Goal: Navigation & Orientation: Find specific page/section

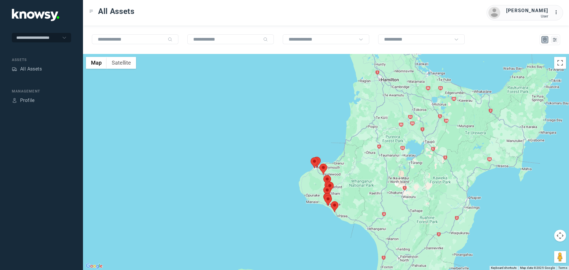
drag, startPoint x: 323, startPoint y: 195, endPoint x: 315, endPoint y: 175, distance: 21.4
click at [315, 175] on div at bounding box center [326, 162] width 486 height 216
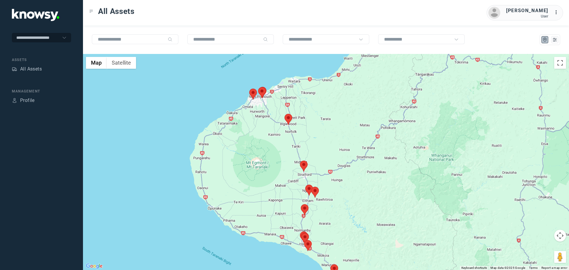
click at [305, 185] on area at bounding box center [305, 185] width 0 height 0
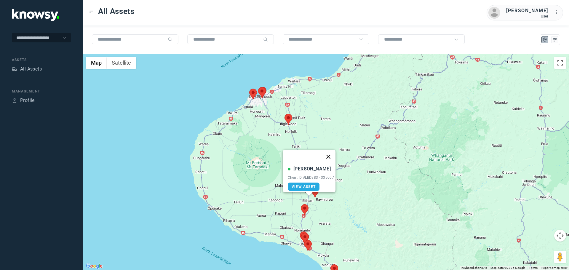
click at [331, 152] on button "Close" at bounding box center [328, 157] width 14 height 14
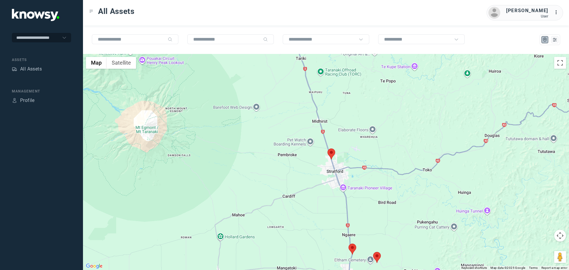
click at [328, 149] on area at bounding box center [328, 149] width 0 height 0
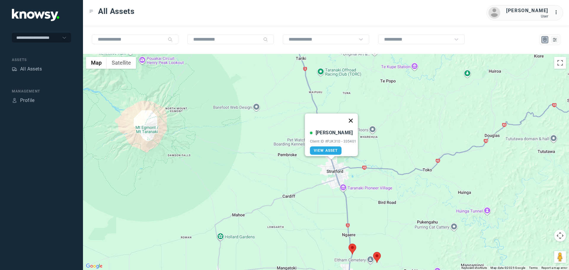
click at [351, 114] on button "Close" at bounding box center [351, 121] width 14 height 14
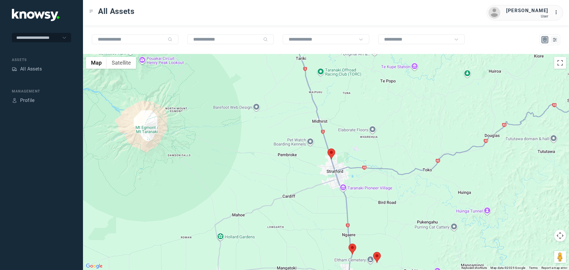
click at [328, 149] on area at bounding box center [328, 149] width 0 height 0
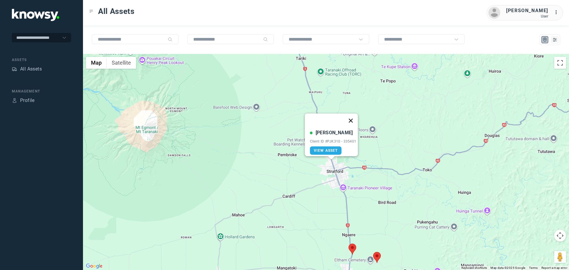
click at [355, 116] on button "Close" at bounding box center [351, 121] width 14 height 14
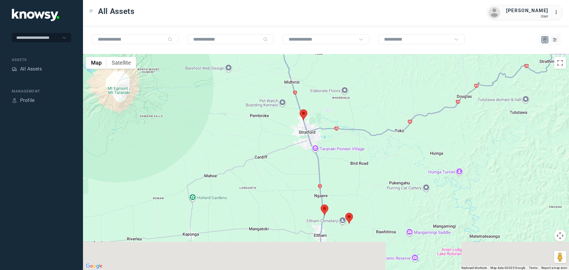
drag, startPoint x: 360, startPoint y: 210, endPoint x: 324, endPoint y: 137, distance: 81.8
click at [324, 137] on div at bounding box center [326, 162] width 486 height 216
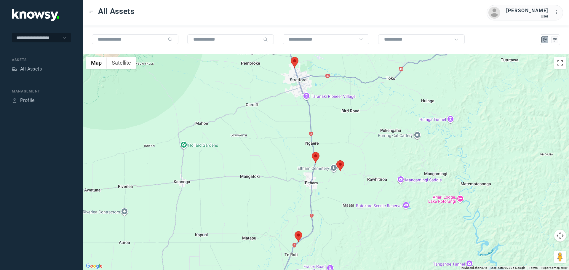
click at [295, 231] on area at bounding box center [295, 231] width 0 height 0
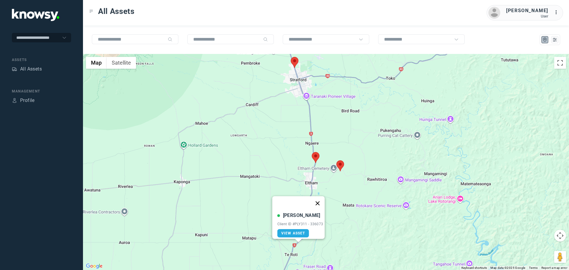
click at [322, 201] on button "Close" at bounding box center [317, 203] width 14 height 14
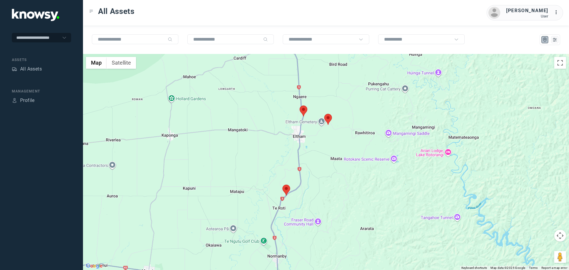
drag, startPoint x: 307, startPoint y: 234, endPoint x: 290, endPoint y: 142, distance: 93.9
click at [290, 142] on div at bounding box center [326, 162] width 486 height 216
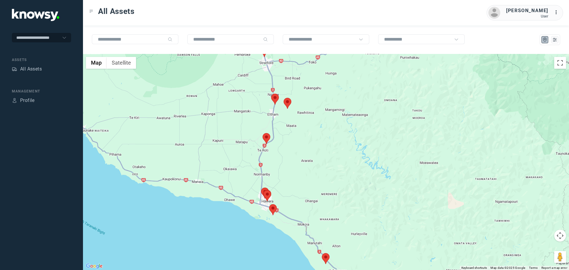
drag, startPoint x: 298, startPoint y: 230, endPoint x: 270, endPoint y: 163, distance: 72.4
click at [272, 166] on div at bounding box center [326, 162] width 486 height 216
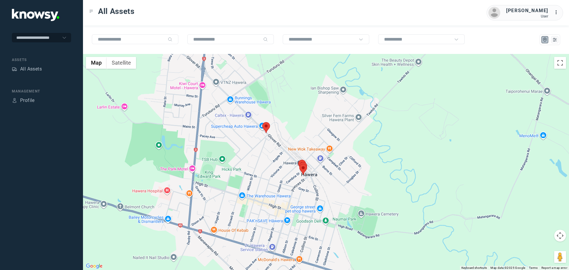
click at [262, 122] on area at bounding box center [262, 122] width 0 height 0
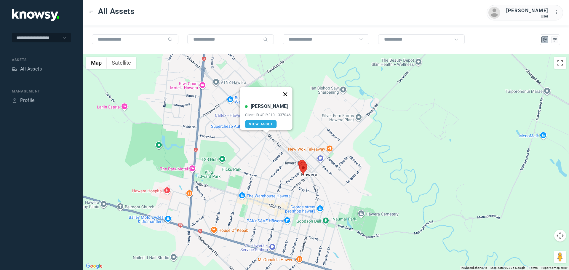
click at [289, 90] on button "Close" at bounding box center [285, 94] width 14 height 14
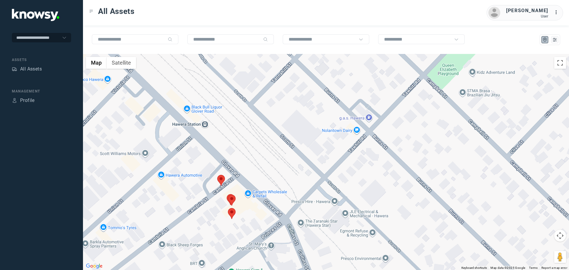
drag, startPoint x: 266, startPoint y: 186, endPoint x: 220, endPoint y: 180, distance: 46.6
click at [217, 175] on area at bounding box center [217, 175] width 0 height 0
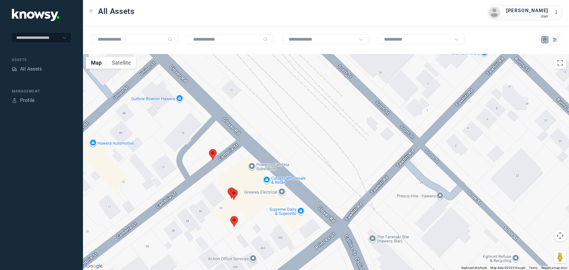
drag, startPoint x: 223, startPoint y: 202, endPoint x: 199, endPoint y: 181, distance: 32.2
click at [199, 181] on div at bounding box center [326, 162] width 486 height 216
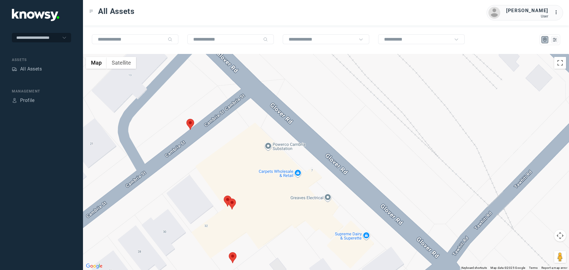
click at [186, 119] on area at bounding box center [186, 119] width 0 height 0
click at [213, 87] on button "Close" at bounding box center [210, 91] width 14 height 14
click at [224, 196] on area at bounding box center [224, 196] width 0 height 0
click at [248, 164] on button "Close" at bounding box center [247, 168] width 14 height 14
click at [228, 199] on area at bounding box center [228, 199] width 0 height 0
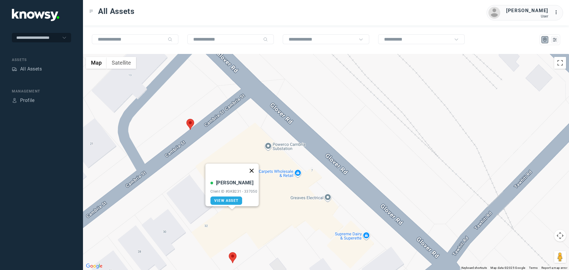
click at [253, 167] on button "Close" at bounding box center [252, 171] width 14 height 14
click at [229, 252] on area at bounding box center [229, 252] width 0 height 0
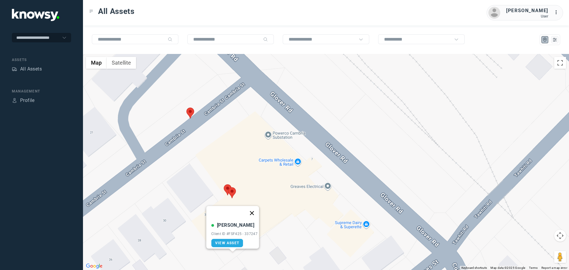
click at [256, 209] on button "Close" at bounding box center [252, 213] width 14 height 14
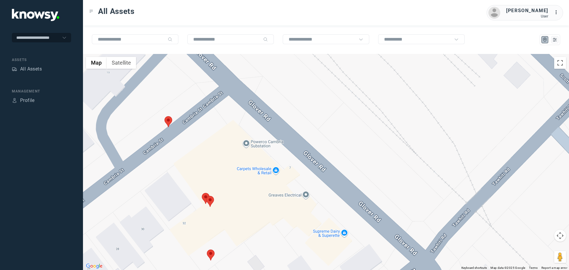
click at [306, 197] on div "To navigate, press the arrow keys." at bounding box center [326, 162] width 486 height 216
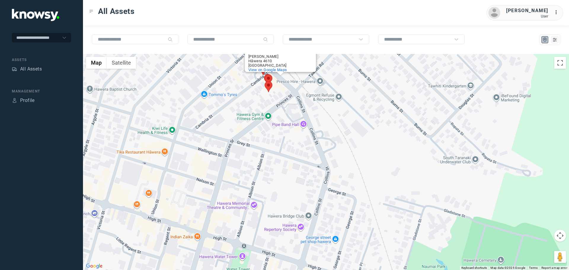
drag, startPoint x: 265, startPoint y: 223, endPoint x: 253, endPoint y: 105, distance: 118.5
click at [253, 105] on div "Greaves Electrical Greaves Electrical 5 Glover Road Hāwera 4610 New Zealand Vie…" at bounding box center [326, 162] width 486 height 216
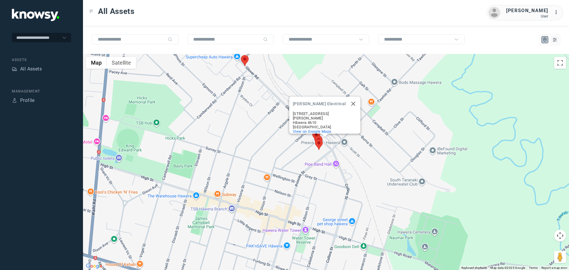
drag, startPoint x: 173, startPoint y: 173, endPoint x: 277, endPoint y: 192, distance: 105.5
click at [277, 192] on div "Greaves Electrical Greaves Electrical 5 Glover Road Hāwera 4610 New Zealand Vie…" at bounding box center [326, 162] width 486 height 216
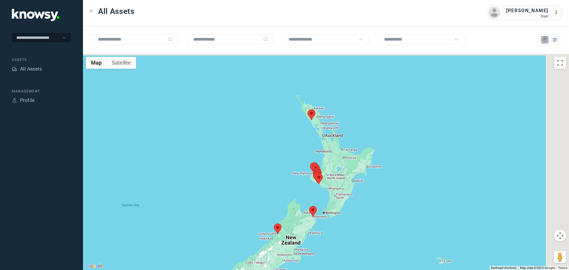
drag, startPoint x: 330, startPoint y: 111, endPoint x: 307, endPoint y: 122, distance: 25.6
click at [307, 122] on div at bounding box center [326, 162] width 486 height 216
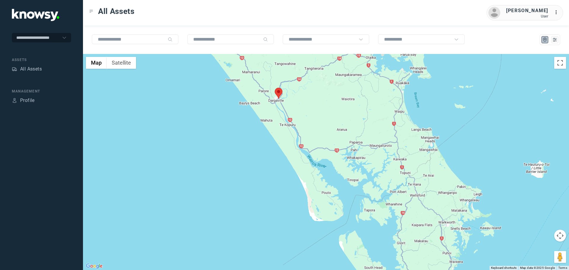
drag, startPoint x: 291, startPoint y: 99, endPoint x: 271, endPoint y: 103, distance: 20.2
click at [271, 103] on div at bounding box center [326, 162] width 486 height 216
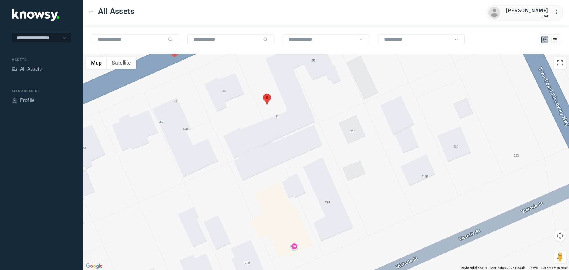
click at [131, 69] on div at bounding box center [326, 162] width 486 height 216
click at [127, 64] on button "Satellite" at bounding box center [121, 63] width 29 height 12
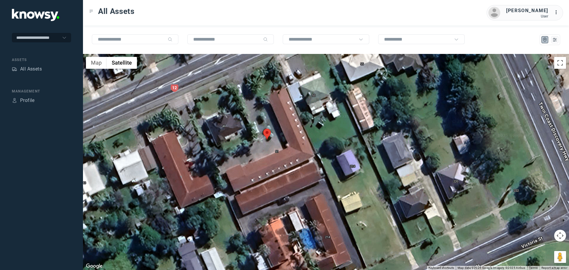
drag, startPoint x: 259, startPoint y: 105, endPoint x: 258, endPoint y: 142, distance: 37.4
click at [258, 142] on div at bounding box center [326, 162] width 486 height 216
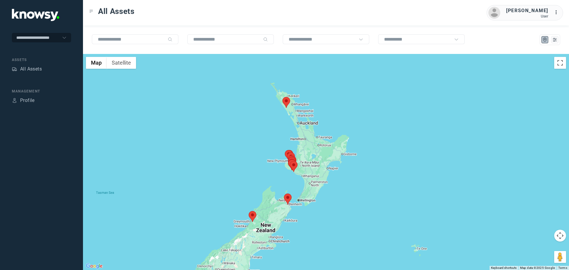
drag, startPoint x: 340, startPoint y: 168, endPoint x: 276, endPoint y: 170, distance: 64.1
click at [276, 171] on div at bounding box center [326, 162] width 486 height 216
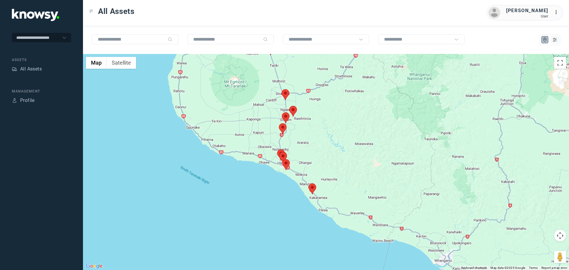
click at [289, 106] on area at bounding box center [289, 106] width 0 height 0
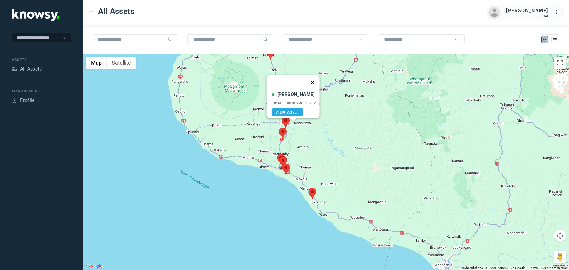
click at [315, 79] on button "Close" at bounding box center [312, 82] width 14 height 14
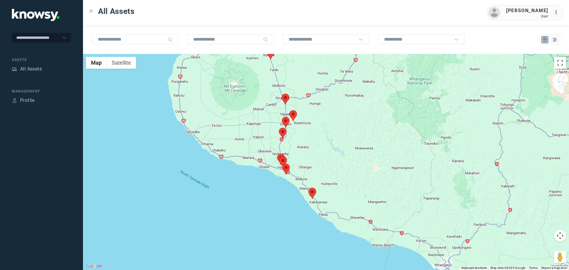
click at [309, 188] on area at bounding box center [309, 188] width 0 height 0
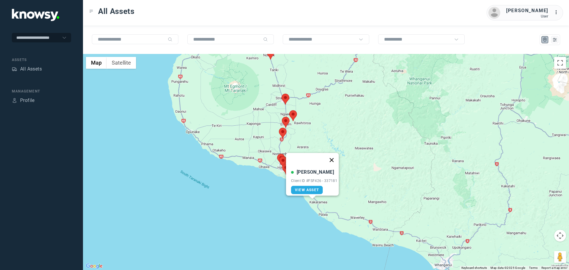
click at [333, 155] on button "Close" at bounding box center [332, 160] width 14 height 14
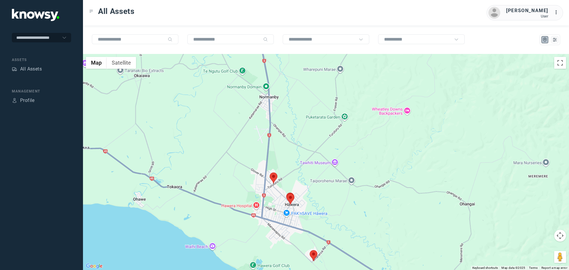
click at [270, 173] on area at bounding box center [270, 173] width 0 height 0
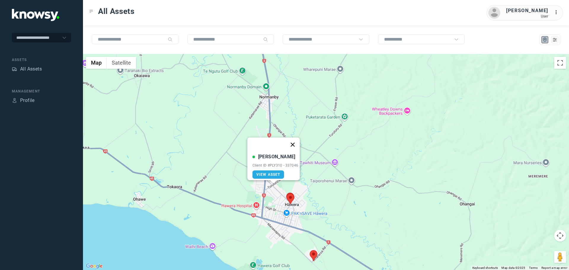
click at [297, 141] on button "Close" at bounding box center [292, 145] width 14 height 14
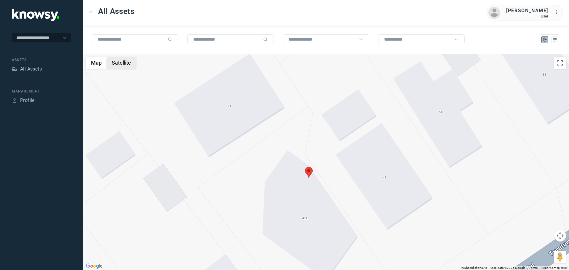
click at [131, 66] on button "Satellite" at bounding box center [121, 63] width 29 height 12
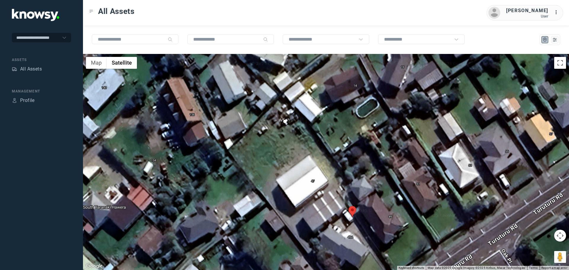
drag, startPoint x: 270, startPoint y: 118, endPoint x: 310, endPoint y: 167, distance: 63.4
click at [310, 167] on div at bounding box center [326, 162] width 486 height 216
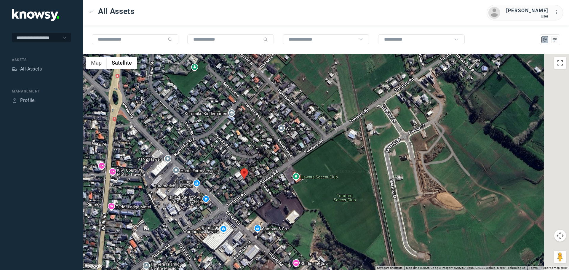
drag, startPoint x: 427, startPoint y: 180, endPoint x: 315, endPoint y: 180, distance: 112.3
click at [334, 181] on div at bounding box center [326, 162] width 486 height 216
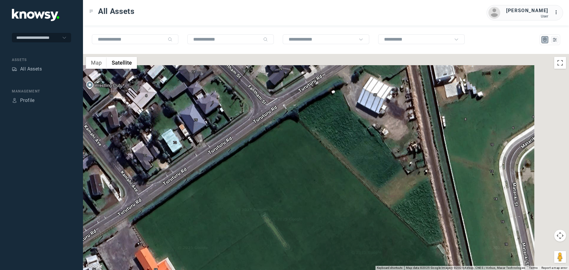
drag, startPoint x: 327, startPoint y: 155, endPoint x: 261, endPoint y: 235, distance: 104.1
click at [263, 239] on div at bounding box center [326, 162] width 486 height 216
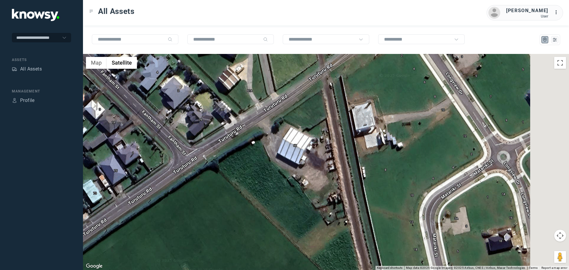
drag, startPoint x: 318, startPoint y: 185, endPoint x: 251, endPoint y: 210, distance: 71.4
click at [251, 210] on div at bounding box center [326, 162] width 486 height 216
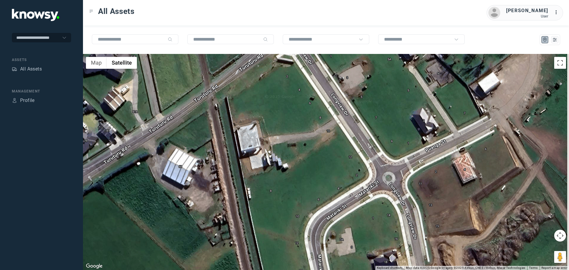
drag, startPoint x: 317, startPoint y: 177, endPoint x: 265, endPoint y: 115, distance: 81.4
click at [265, 115] on div at bounding box center [326, 162] width 486 height 216
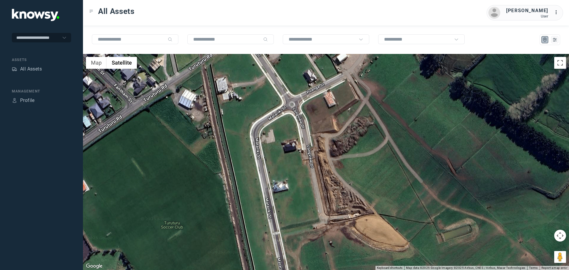
drag, startPoint x: 287, startPoint y: 196, endPoint x: 256, endPoint y: 150, distance: 55.1
click at [257, 151] on div at bounding box center [326, 162] width 486 height 216
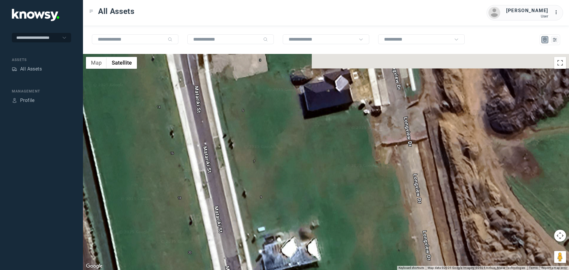
drag, startPoint x: 288, startPoint y: 148, endPoint x: 291, endPoint y: 241, distance: 93.4
click at [291, 241] on div at bounding box center [326, 162] width 486 height 216
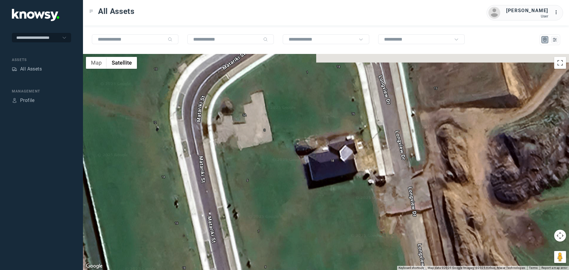
drag, startPoint x: 296, startPoint y: 149, endPoint x: 295, endPoint y: 187, distance: 37.7
click at [297, 181] on div at bounding box center [326, 162] width 486 height 216
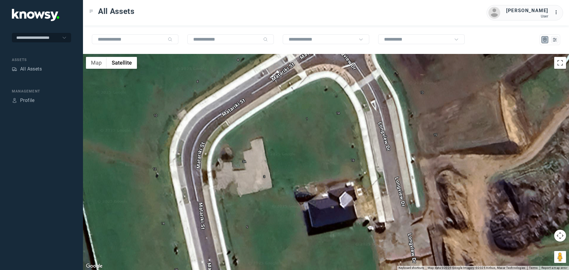
drag, startPoint x: 260, startPoint y: 156, endPoint x: 264, endPoint y: 174, distance: 18.4
click at [264, 174] on div at bounding box center [326, 162] width 486 height 216
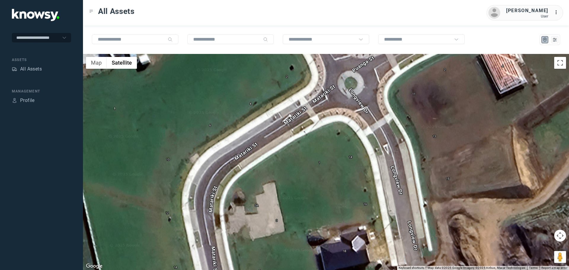
drag, startPoint x: 297, startPoint y: 161, endPoint x: 311, endPoint y: 205, distance: 46.2
click at [311, 205] on div at bounding box center [326, 162] width 486 height 216
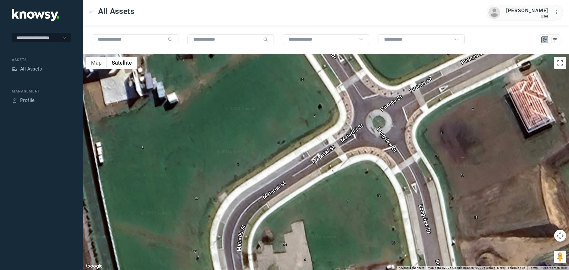
drag, startPoint x: 283, startPoint y: 149, endPoint x: 309, endPoint y: 179, distance: 39.3
click at [328, 196] on div at bounding box center [326, 162] width 486 height 216
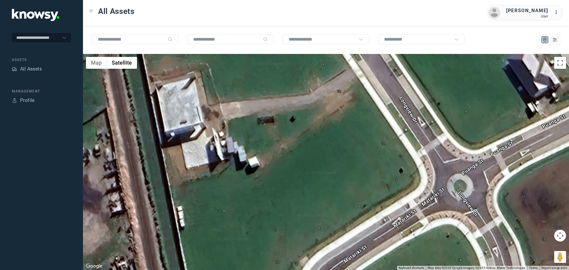
drag, startPoint x: 225, startPoint y: 139, endPoint x: 265, endPoint y: 182, distance: 58.7
click at [265, 182] on div at bounding box center [326, 162] width 486 height 216
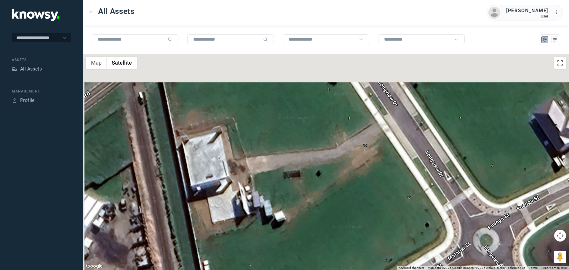
drag, startPoint x: 264, startPoint y: 148, endPoint x: 291, endPoint y: 206, distance: 63.5
click at [291, 207] on div at bounding box center [326, 162] width 486 height 216
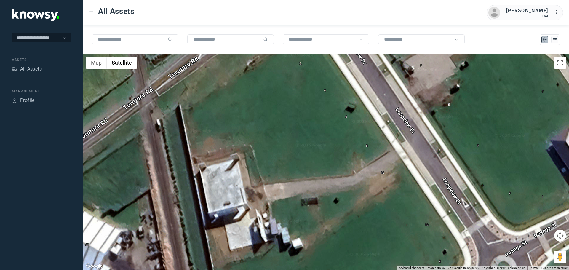
click at [308, 221] on div at bounding box center [326, 162] width 486 height 216
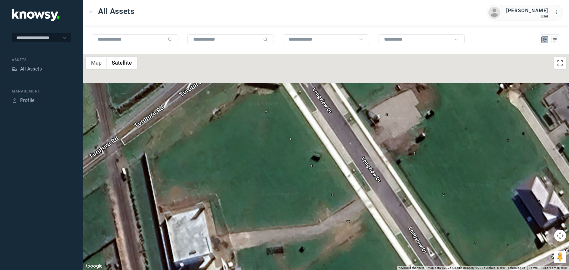
drag, startPoint x: 298, startPoint y: 162, endPoint x: 236, endPoint y: 196, distance: 70.7
click at [237, 197] on div at bounding box center [326, 162] width 486 height 216
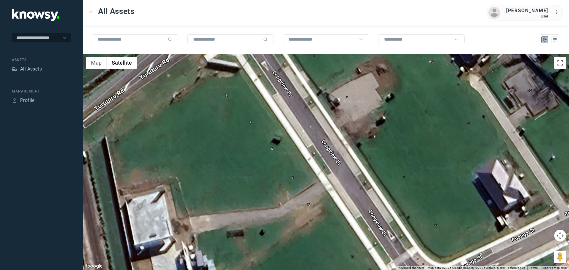
drag, startPoint x: 302, startPoint y: 210, endPoint x: 213, endPoint y: 109, distance: 135.3
click at [215, 111] on div at bounding box center [326, 162] width 486 height 216
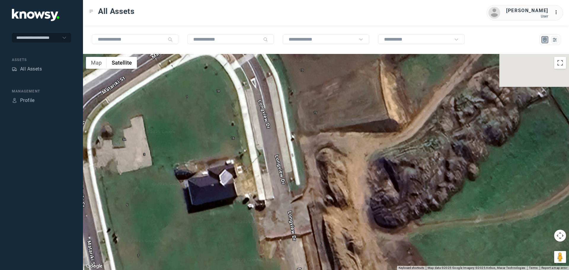
drag, startPoint x: 160, startPoint y: 109, endPoint x: 287, endPoint y: 147, distance: 132.0
click at [287, 157] on div at bounding box center [326, 162] width 486 height 216
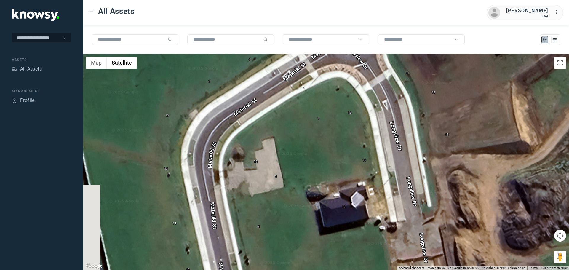
drag, startPoint x: 225, startPoint y: 132, endPoint x: 270, endPoint y: 154, distance: 50.0
click at [277, 166] on div at bounding box center [326, 162] width 486 height 216
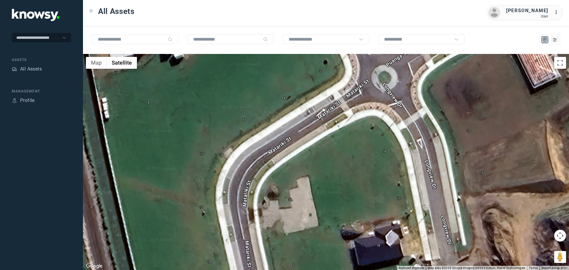
drag, startPoint x: 270, startPoint y: 158, endPoint x: 274, endPoint y: 172, distance: 14.5
click at [274, 172] on div at bounding box center [326, 162] width 486 height 216
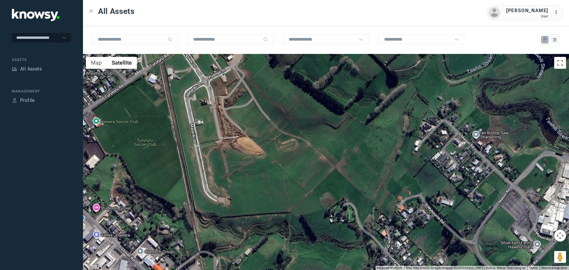
drag, startPoint x: 313, startPoint y: 183, endPoint x: 223, endPoint y: 115, distance: 113.1
click at [223, 115] on div at bounding box center [326, 162] width 486 height 216
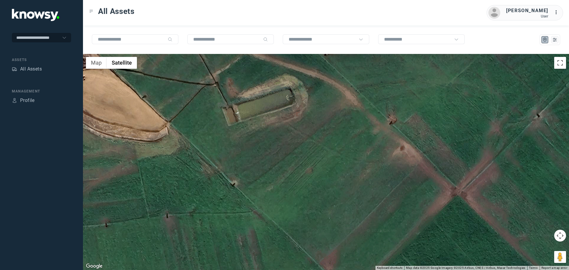
drag, startPoint x: 229, startPoint y: 126, endPoint x: 257, endPoint y: 211, distance: 89.8
click at [257, 211] on div at bounding box center [326, 162] width 486 height 216
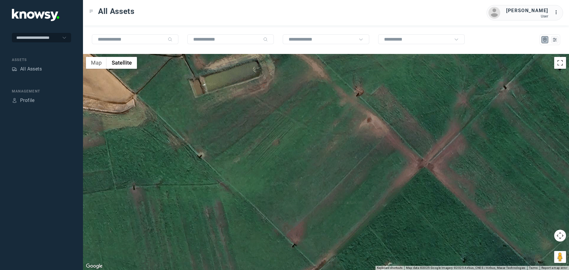
drag, startPoint x: 280, startPoint y: 194, endPoint x: 222, endPoint y: 93, distance: 116.2
click at [215, 99] on div at bounding box center [326, 162] width 486 height 216
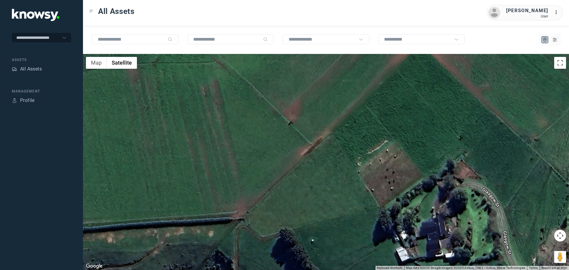
drag, startPoint x: 200, startPoint y: 140, endPoint x: 252, endPoint y: 139, distance: 52.5
click at [249, 139] on div at bounding box center [326, 162] width 486 height 216
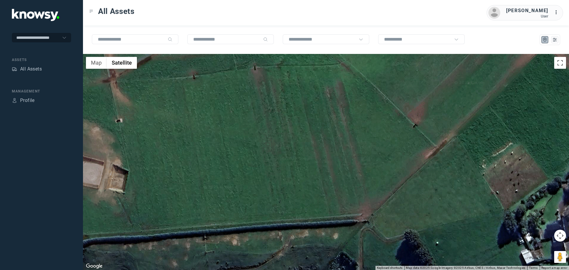
drag, startPoint x: 200, startPoint y: 165, endPoint x: 237, endPoint y: 162, distance: 37.2
click at [235, 162] on div at bounding box center [326, 162] width 486 height 216
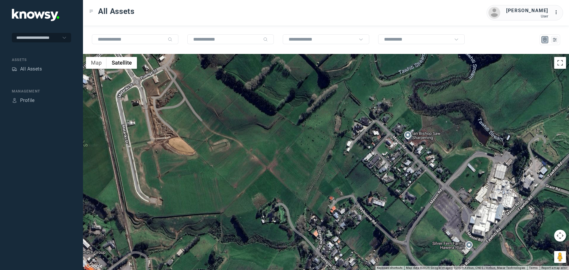
drag, startPoint x: 298, startPoint y: 152, endPoint x: 243, endPoint y: 183, distance: 63.2
click at [246, 183] on div at bounding box center [326, 162] width 486 height 216
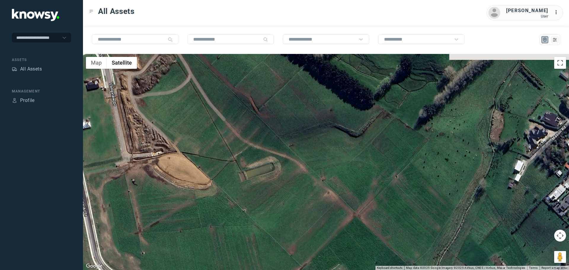
drag, startPoint x: 172, startPoint y: 138, endPoint x: 237, endPoint y: 168, distance: 71.8
click at [233, 167] on div at bounding box center [326, 162] width 486 height 216
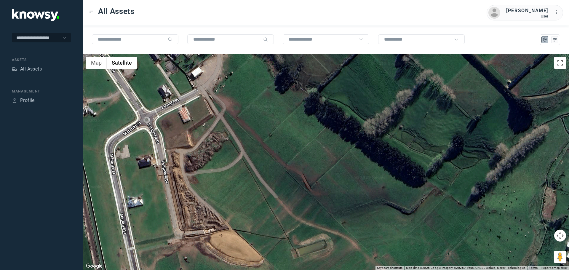
drag, startPoint x: 230, startPoint y: 151, endPoint x: 271, endPoint y: 221, distance: 81.0
click at [271, 221] on div at bounding box center [326, 162] width 486 height 216
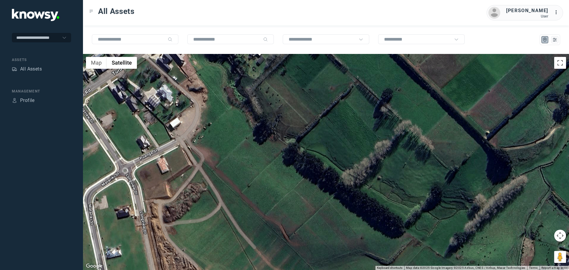
drag, startPoint x: 270, startPoint y: 139, endPoint x: 248, endPoint y: 192, distance: 57.0
click at [248, 192] on div at bounding box center [326, 162] width 486 height 216
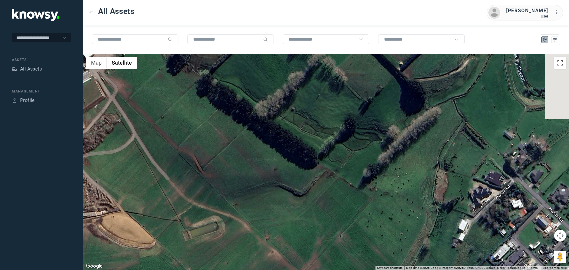
drag, startPoint x: 317, startPoint y: 216, endPoint x: 225, endPoint y: 138, distance: 121.3
click at [227, 142] on div at bounding box center [326, 162] width 486 height 216
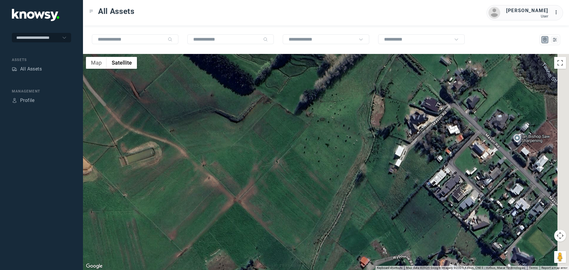
drag, startPoint x: 280, startPoint y: 182, endPoint x: 222, endPoint y: 124, distance: 82.0
click at [226, 127] on div at bounding box center [326, 162] width 486 height 216
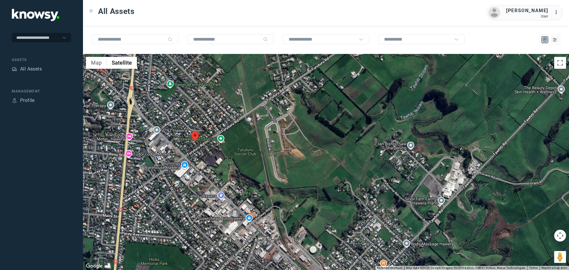
drag, startPoint x: 397, startPoint y: 186, endPoint x: 321, endPoint y: 165, distance: 79.0
click at [390, 181] on div at bounding box center [326, 162] width 486 height 216
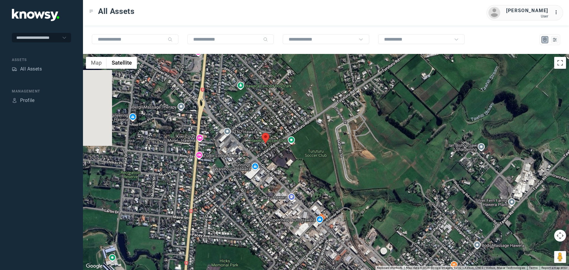
drag, startPoint x: 128, startPoint y: 132, endPoint x: 335, endPoint y: 199, distance: 217.4
click at [331, 202] on div at bounding box center [326, 162] width 486 height 216
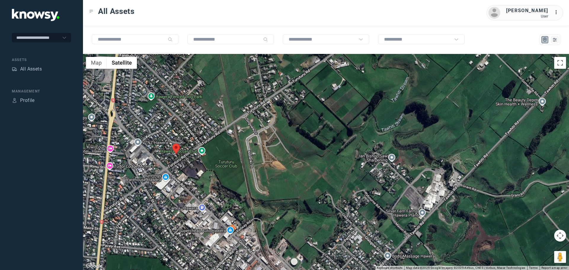
drag, startPoint x: 373, startPoint y: 128, endPoint x: 268, endPoint y: 149, distance: 106.8
click at [268, 149] on div at bounding box center [326, 162] width 486 height 216
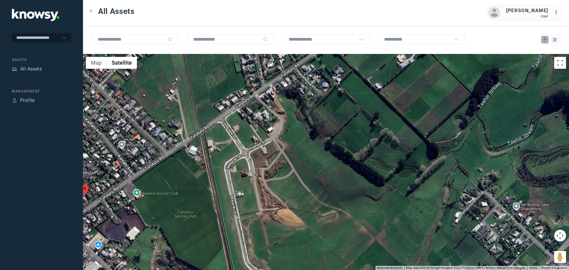
drag, startPoint x: 263, startPoint y: 132, endPoint x: 264, endPoint y: 174, distance: 41.5
click at [264, 174] on div at bounding box center [326, 162] width 486 height 216
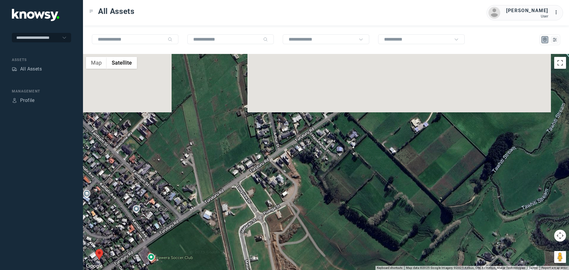
drag, startPoint x: 247, startPoint y: 124, endPoint x: 255, endPoint y: 181, distance: 58.1
click at [262, 188] on div at bounding box center [326, 162] width 486 height 216
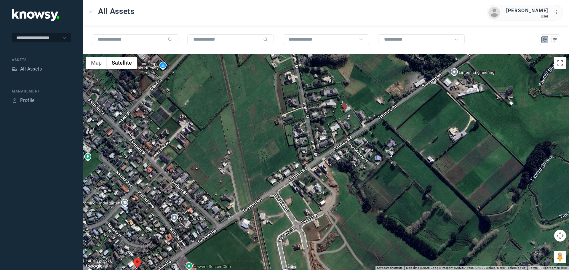
drag, startPoint x: 230, startPoint y: 155, endPoint x: 282, endPoint y: 167, distance: 53.1
click at [282, 167] on div at bounding box center [326, 162] width 486 height 216
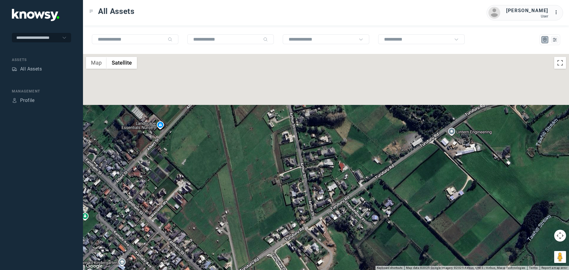
drag, startPoint x: 280, startPoint y: 127, endPoint x: 278, endPoint y: 190, distance: 62.9
click at [278, 190] on div at bounding box center [326, 162] width 486 height 216
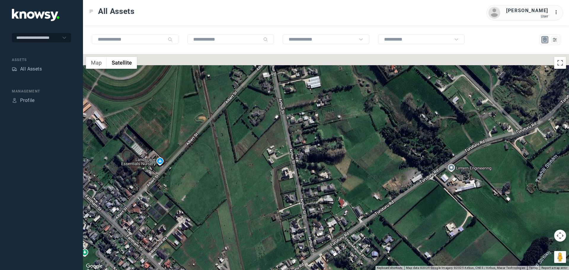
drag, startPoint x: 249, startPoint y: 142, endPoint x: 250, endPoint y: 167, distance: 24.6
click at [249, 172] on div at bounding box center [326, 162] width 486 height 216
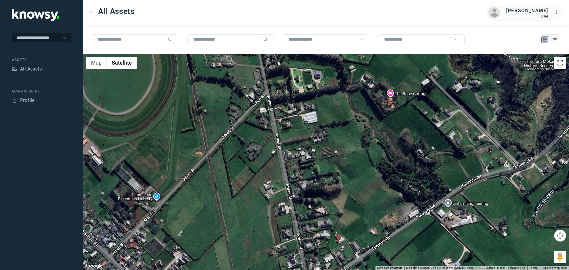
drag, startPoint x: 257, startPoint y: 145, endPoint x: 239, endPoint y: 160, distance: 23.6
click at [243, 165] on div at bounding box center [326, 162] width 486 height 216
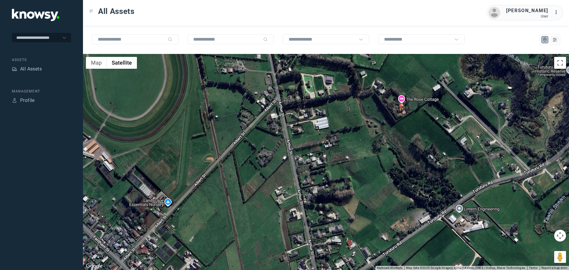
drag, startPoint x: 133, startPoint y: 108, endPoint x: 237, endPoint y: 177, distance: 124.5
click at [235, 178] on div at bounding box center [326, 162] width 486 height 216
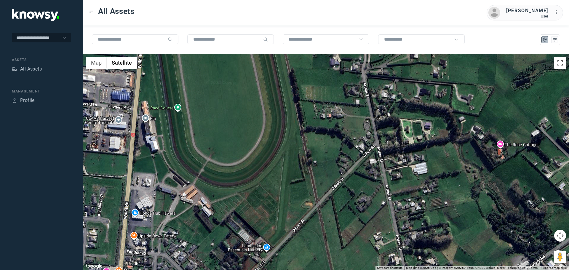
drag, startPoint x: 237, startPoint y: 148, endPoint x: 247, endPoint y: 202, distance: 54.7
click at [247, 202] on div at bounding box center [326, 162] width 486 height 216
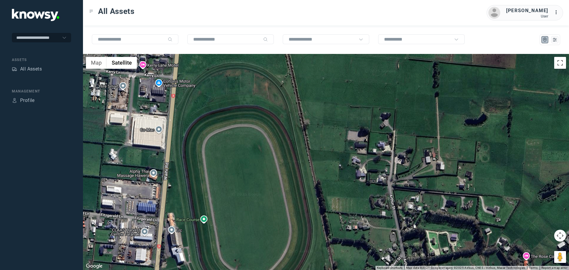
drag, startPoint x: 241, startPoint y: 176, endPoint x: 251, endPoint y: 219, distance: 44.7
click at [256, 222] on div at bounding box center [326, 162] width 486 height 216
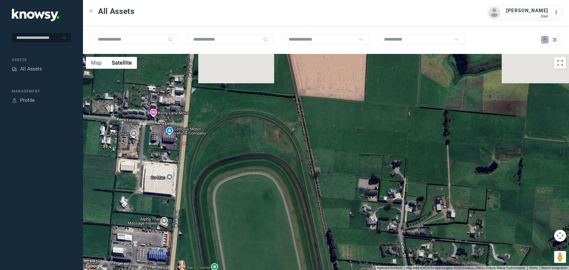
drag, startPoint x: 252, startPoint y: 163, endPoint x: 263, endPoint y: 208, distance: 46.2
click at [263, 208] on div at bounding box center [326, 162] width 486 height 216
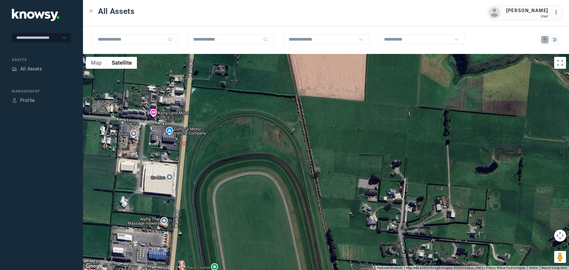
drag, startPoint x: 271, startPoint y: 220, endPoint x: 241, endPoint y: 148, distance: 78.7
click at [241, 148] on div at bounding box center [326, 162] width 486 height 216
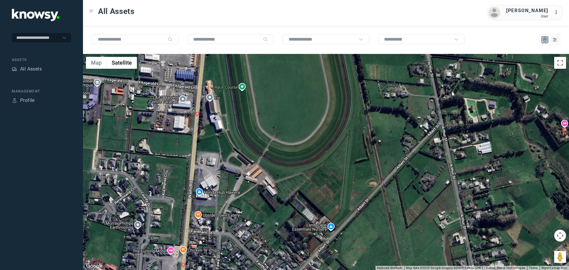
drag, startPoint x: 194, startPoint y: 159, endPoint x: 290, endPoint y: 102, distance: 111.4
click at [287, 104] on div at bounding box center [326, 162] width 486 height 216
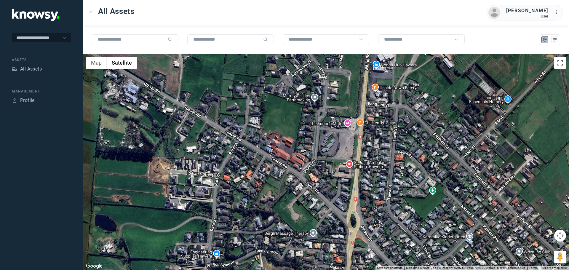
drag, startPoint x: 249, startPoint y: 169, endPoint x: 331, endPoint y: 105, distance: 104.1
click at [331, 105] on div at bounding box center [326, 162] width 486 height 216
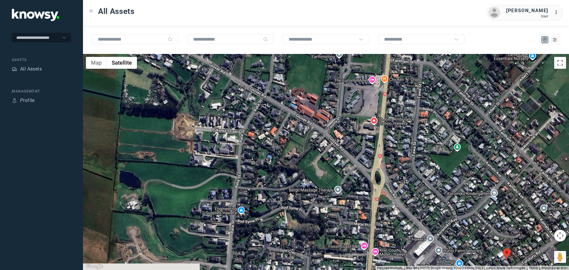
drag, startPoint x: 208, startPoint y: 198, endPoint x: 242, endPoint y: 134, distance: 73.1
click at [241, 135] on div at bounding box center [326, 162] width 486 height 216
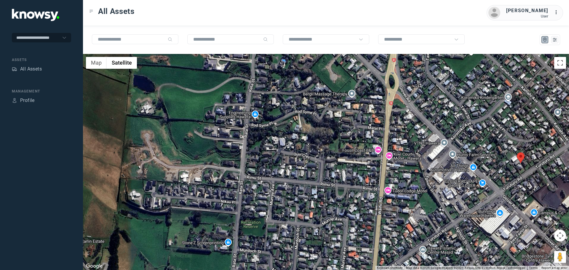
drag, startPoint x: 204, startPoint y: 224, endPoint x: 209, endPoint y: 150, distance: 74.0
click at [209, 150] on div at bounding box center [326, 162] width 486 height 216
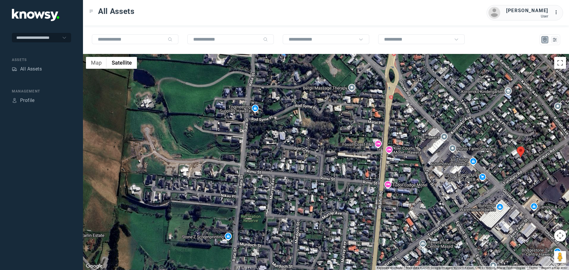
drag, startPoint x: 218, startPoint y: 208, endPoint x: 220, endPoint y: 153, distance: 55.5
click at [220, 163] on div at bounding box center [326, 162] width 486 height 216
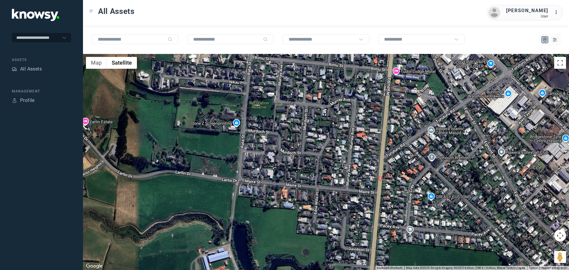
drag, startPoint x: 208, startPoint y: 158, endPoint x: 212, endPoint y: 130, distance: 28.4
click at [212, 131] on div at bounding box center [326, 162] width 486 height 216
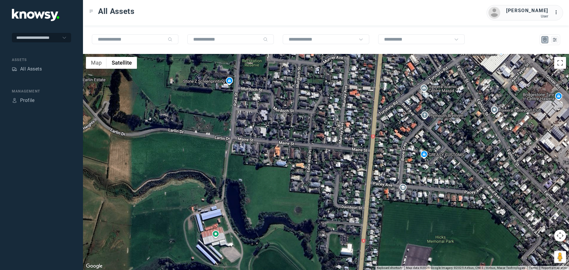
drag, startPoint x: 209, startPoint y: 211, endPoint x: 199, endPoint y: 158, distance: 54.3
click at [200, 159] on div at bounding box center [326, 162] width 486 height 216
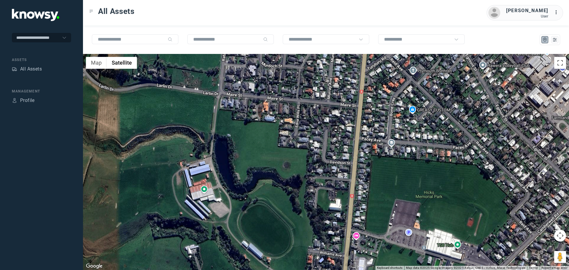
drag, startPoint x: 213, startPoint y: 199, endPoint x: 178, endPoint y: 164, distance: 49.7
click at [180, 165] on div at bounding box center [326, 162] width 486 height 216
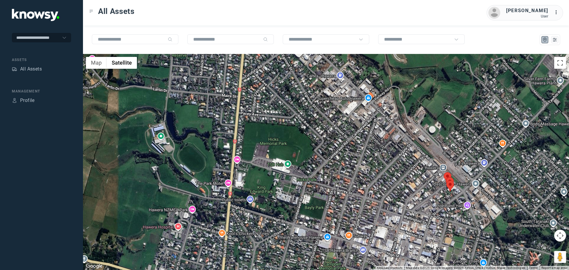
drag, startPoint x: 194, startPoint y: 202, endPoint x: 183, endPoint y: 175, distance: 28.8
click at [183, 175] on div at bounding box center [326, 162] width 486 height 216
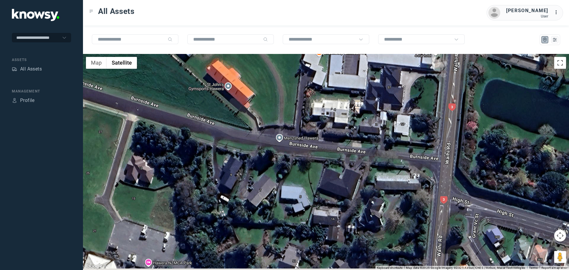
drag, startPoint x: 295, startPoint y: 190, endPoint x: 205, endPoint y: 180, distance: 91.0
click at [205, 180] on div at bounding box center [326, 162] width 486 height 216
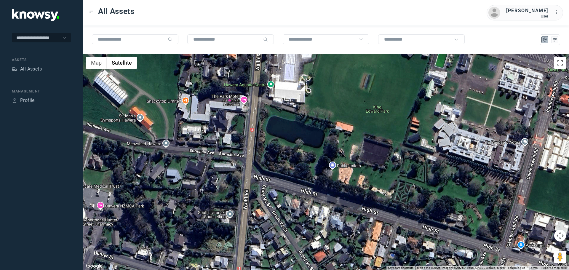
drag, startPoint x: 281, startPoint y: 184, endPoint x: 206, endPoint y: 158, distance: 80.1
click at [205, 159] on div at bounding box center [326, 162] width 486 height 216
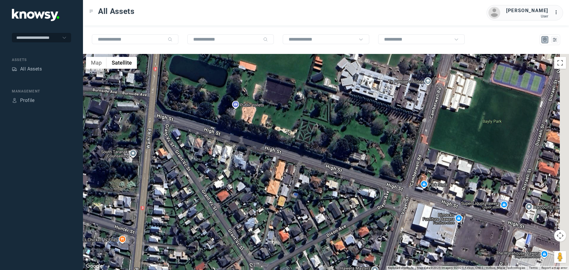
drag, startPoint x: 287, startPoint y: 186, endPoint x: 210, endPoint y: 153, distance: 83.8
click at [210, 153] on div at bounding box center [326, 162] width 486 height 216
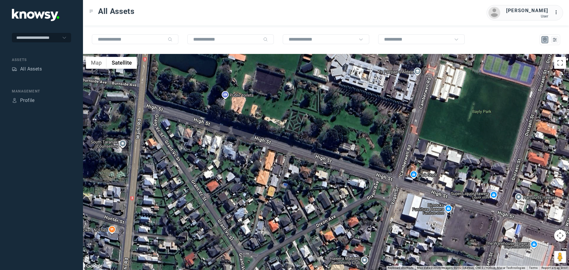
drag, startPoint x: 213, startPoint y: 226, endPoint x: 222, endPoint y: 158, distance: 69.1
click at [217, 162] on div at bounding box center [326, 162] width 486 height 216
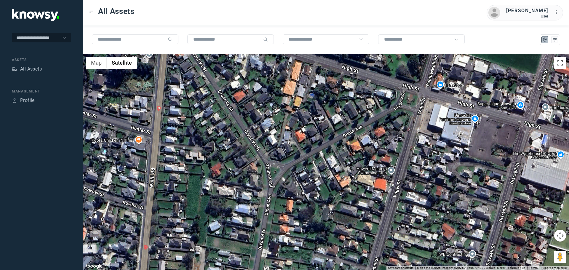
drag, startPoint x: 213, startPoint y: 185, endPoint x: 289, endPoint y: 125, distance: 97.5
click at [278, 133] on div at bounding box center [326, 162] width 486 height 216
